Goal: Task Accomplishment & Management: Use online tool/utility

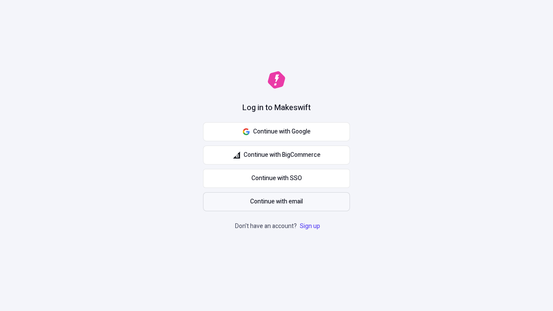
click at [276, 202] on span "Continue with email" at bounding box center [276, 202] width 53 height 10
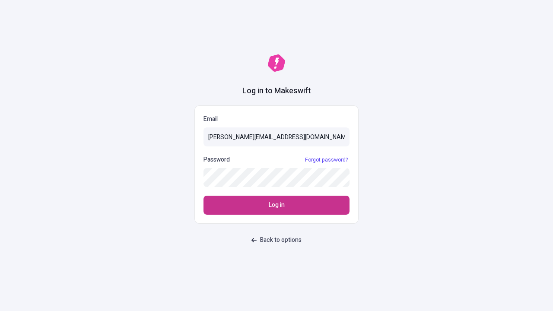
click at [276, 205] on span "Log in" at bounding box center [277, 205] width 16 height 10
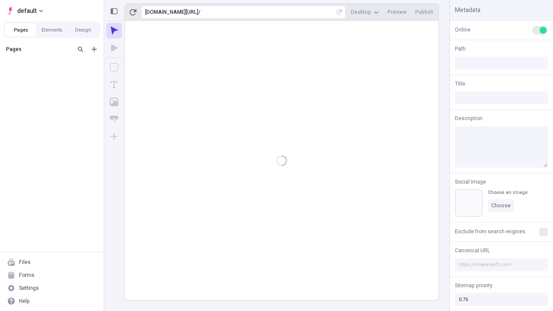
type input "/page"
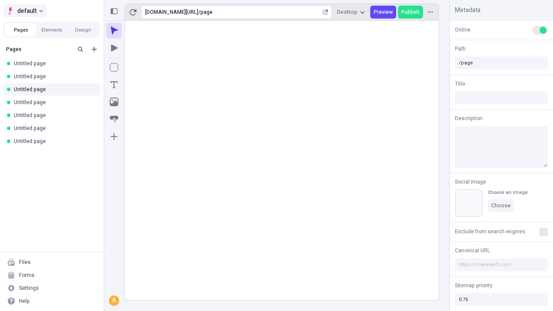
click at [24, 11] on span "default" at bounding box center [26, 11] width 19 height 10
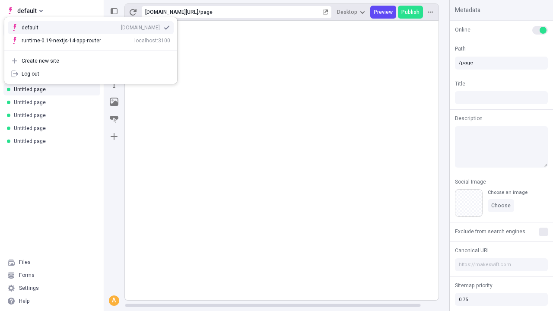
click at [91, 61] on div "Create new site" at bounding box center [96, 60] width 149 height 7
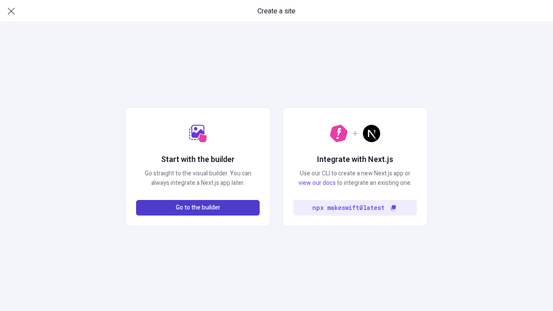
click at [198, 208] on span "Go to the builder" at bounding box center [198, 208] width 44 height 10
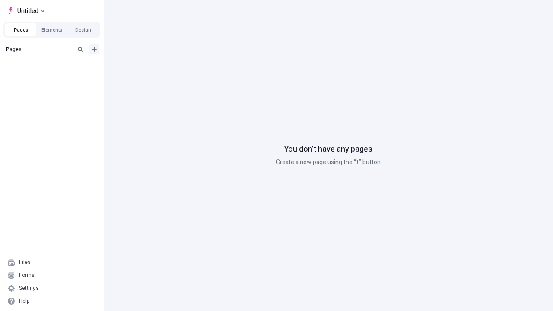
click at [94, 49] on icon "Add new" at bounding box center [94, 49] width 5 height 5
click at [140, 67] on span "Blank page" at bounding box center [145, 66] width 54 height 7
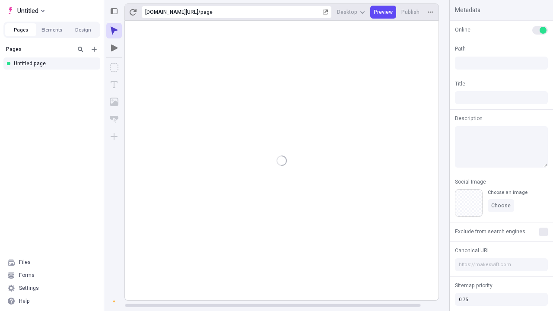
type input "/page"
click at [114, 67] on icon "Box" at bounding box center [114, 67] width 9 height 9
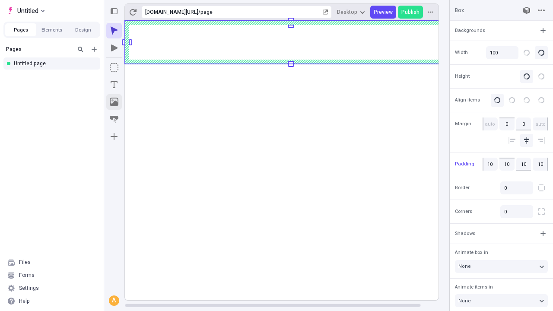
click at [114, 102] on icon "Image" at bounding box center [114, 102] width 9 height 9
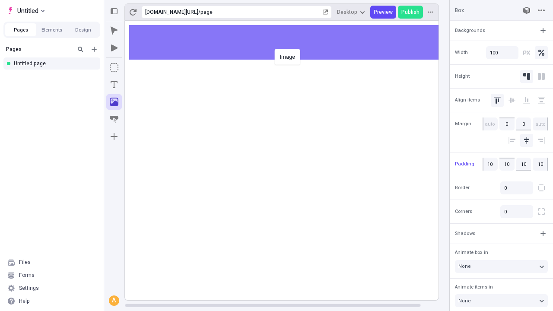
click at [290, 42] on div "Image" at bounding box center [276, 155] width 553 height 311
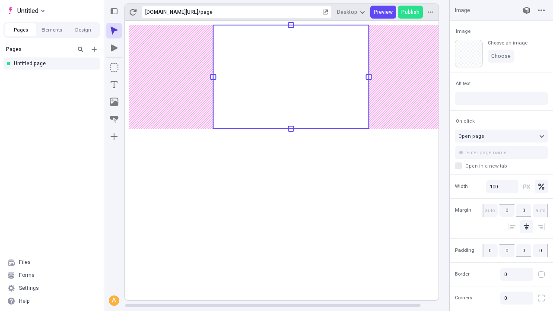
click at [114, 85] on icon "Text" at bounding box center [114, 84] width 7 height 7
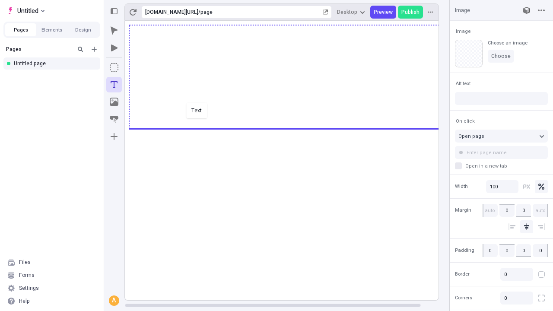
click at [290, 128] on div "Text" at bounding box center [276, 155] width 553 height 311
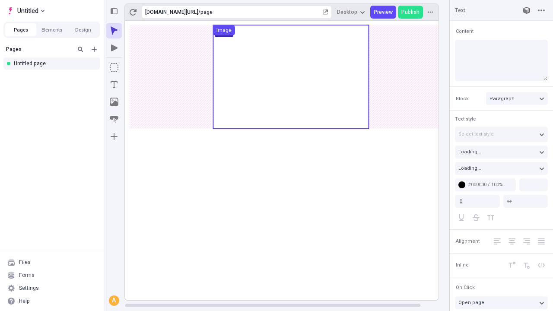
type input "18"
type input "1.5"
type textarea "Proactively monetize leading-edge growth strategies, to dynamically right-shore…"
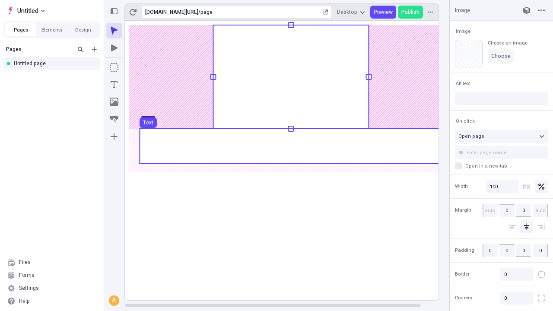
click at [290, 146] on use at bounding box center [291, 146] width 302 height 35
click at [290, 146] on rect at bounding box center [291, 160] width 332 height 279
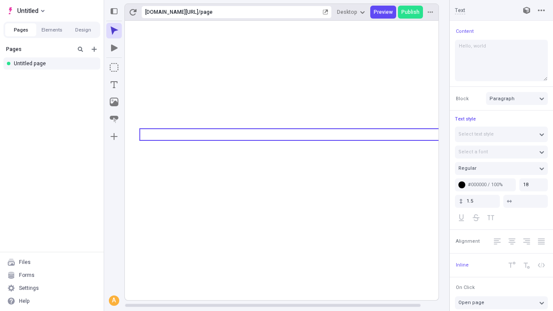
type textarea "Hello, world!"
click at [114, 102] on icon "Image" at bounding box center [114, 102] width 9 height 9
